Goal: Navigation & Orientation: Find specific page/section

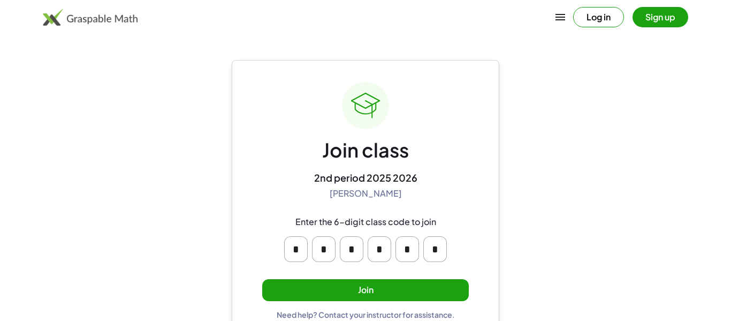
click at [375, 288] on button "Join" at bounding box center [365, 290] width 207 height 22
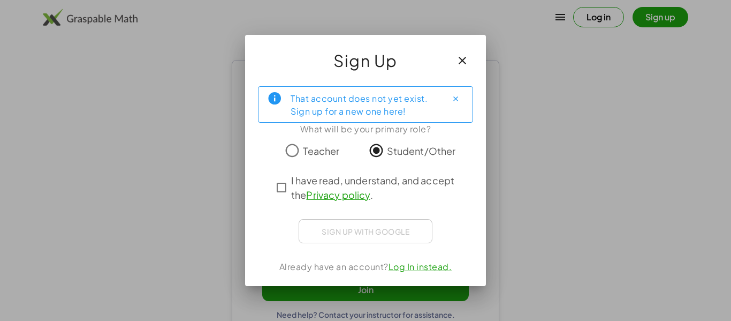
click at [298, 179] on span "I have read, understand, and accept the Privacy policy ." at bounding box center [375, 187] width 168 height 29
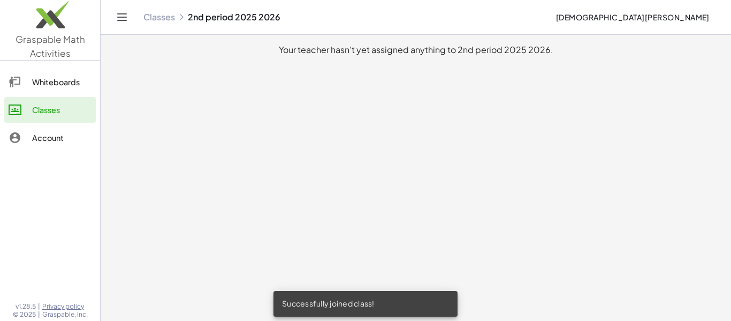
click at [27, 76] on div at bounding box center [21, 81] width 24 height 13
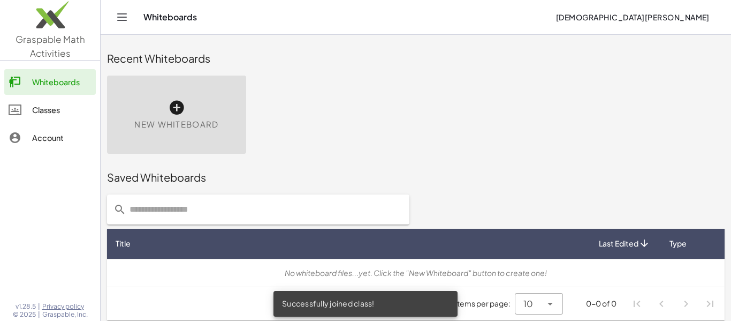
click at [71, 104] on div "Classes" at bounding box center [61, 109] width 59 height 13
